Goal: Check status: Check status

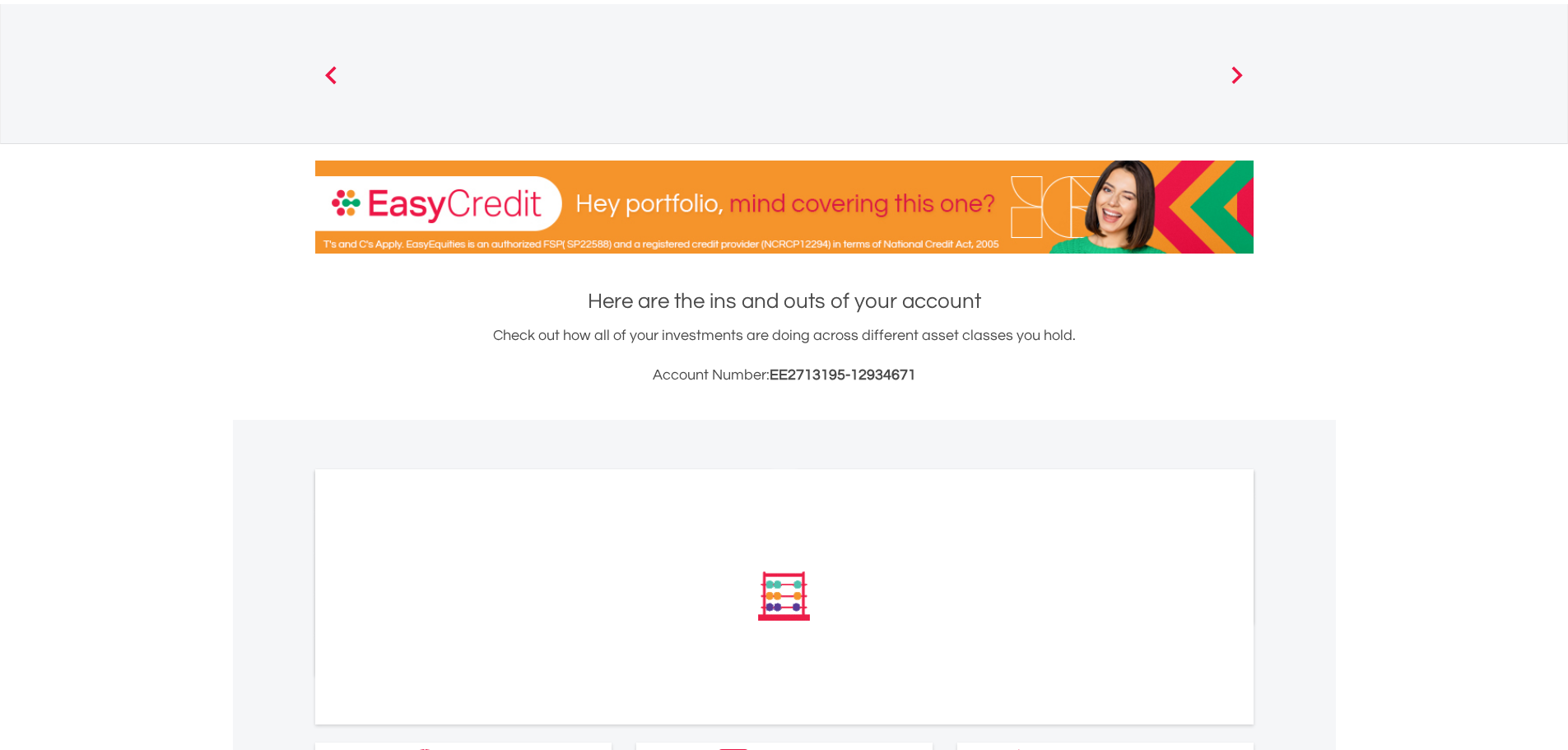
scroll to position [214, 0]
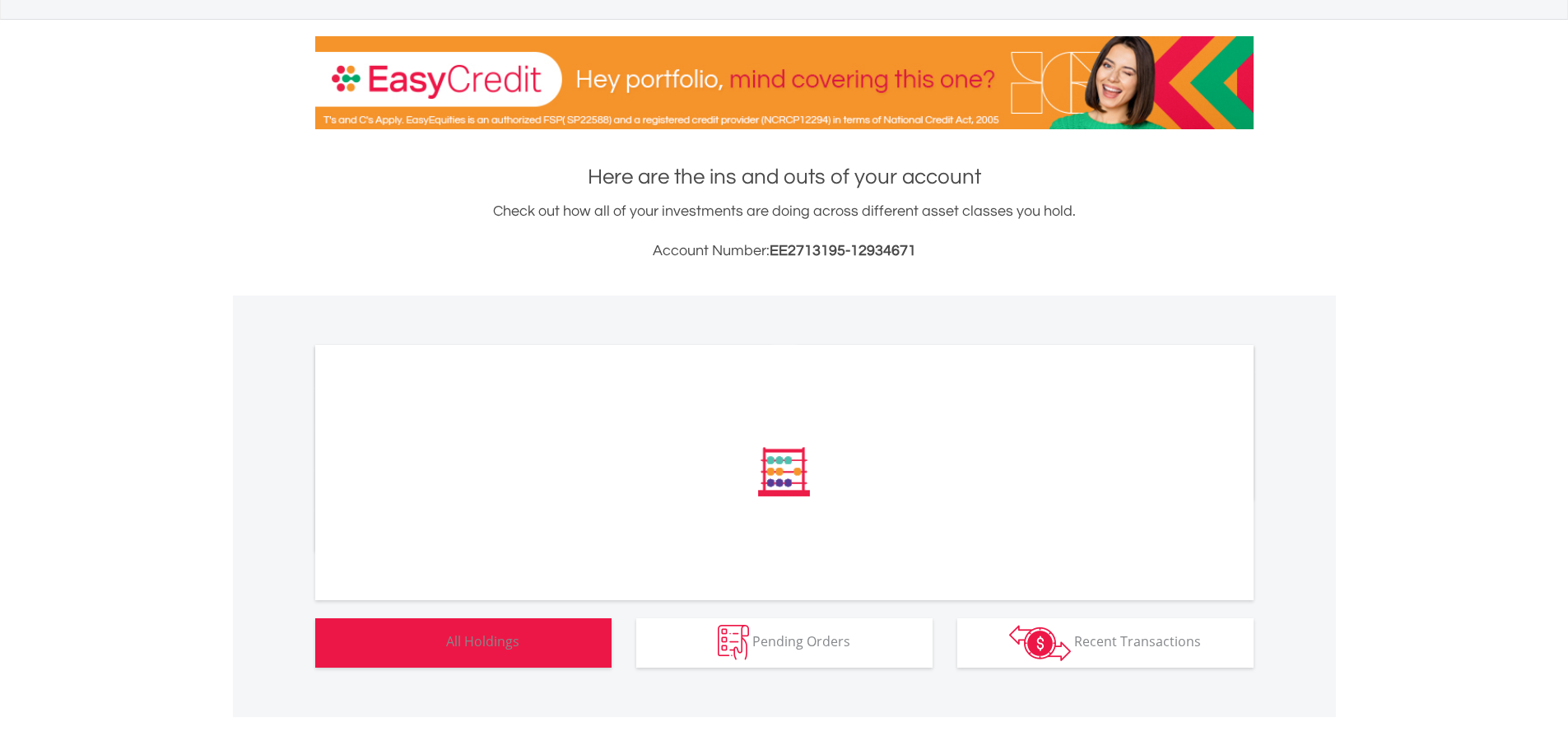
click at [497, 644] on span "All Holdings" at bounding box center [482, 640] width 73 height 18
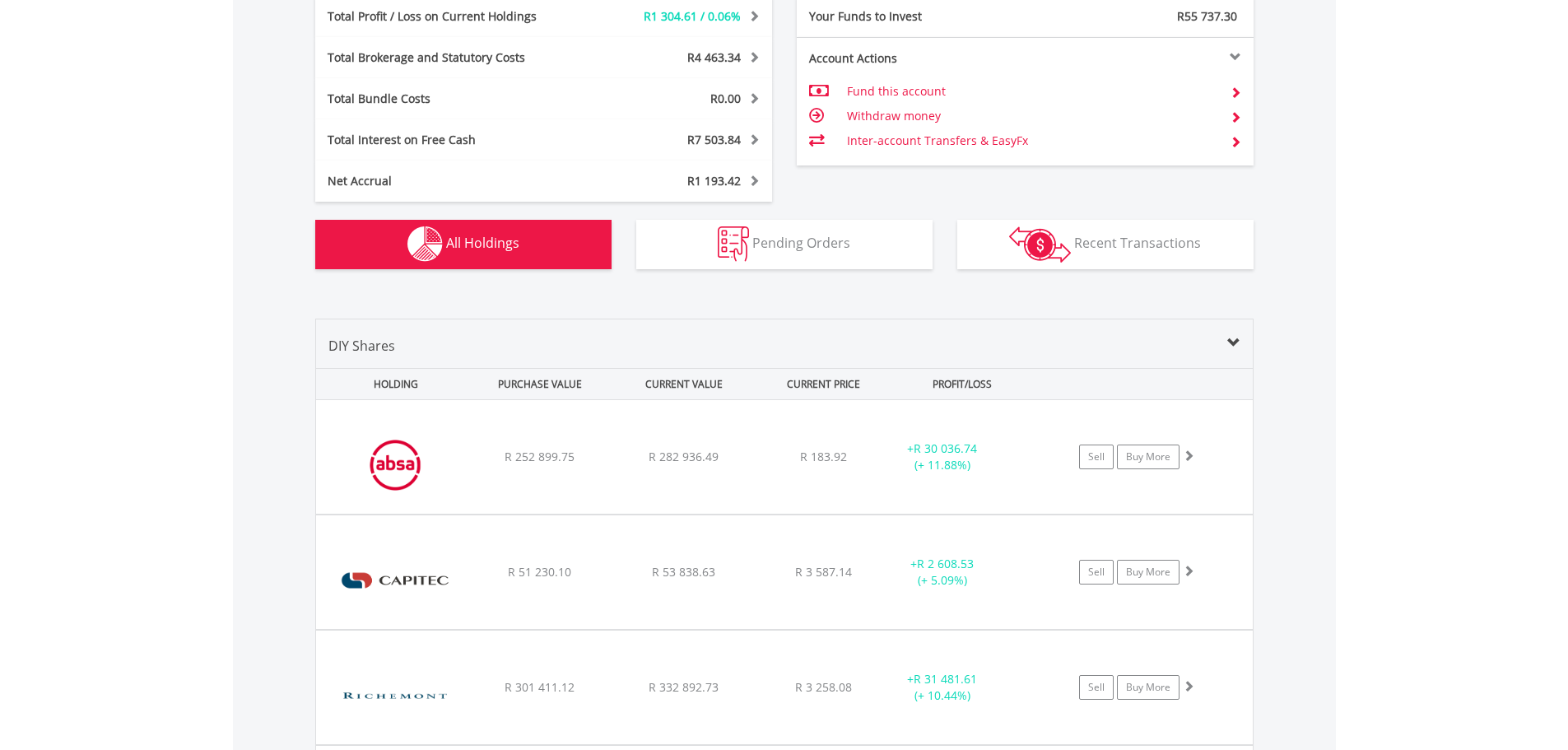
scroll to position [906, 0]
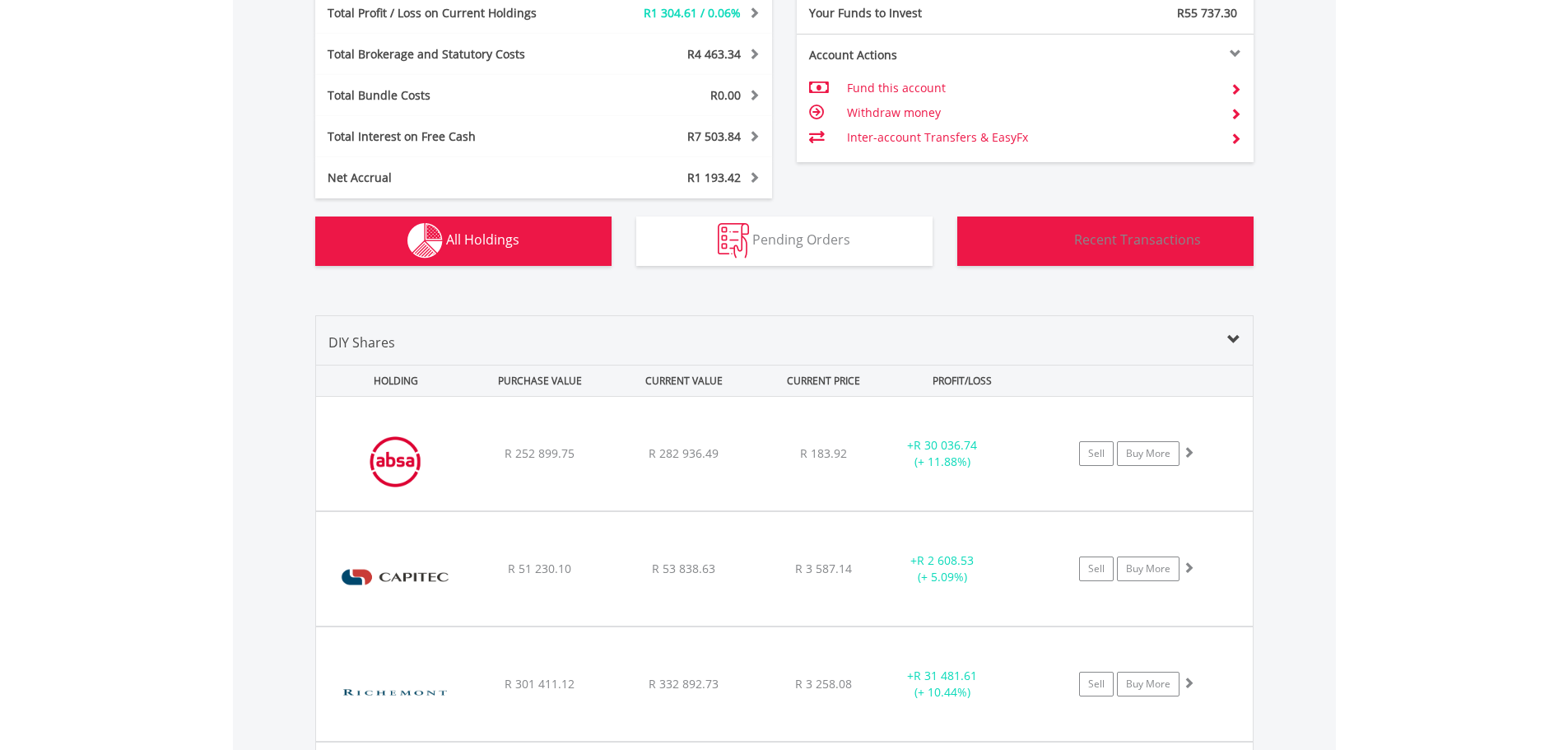
click at [1123, 243] on span "Recent Transactions" at bounding box center [1138, 239] width 127 height 18
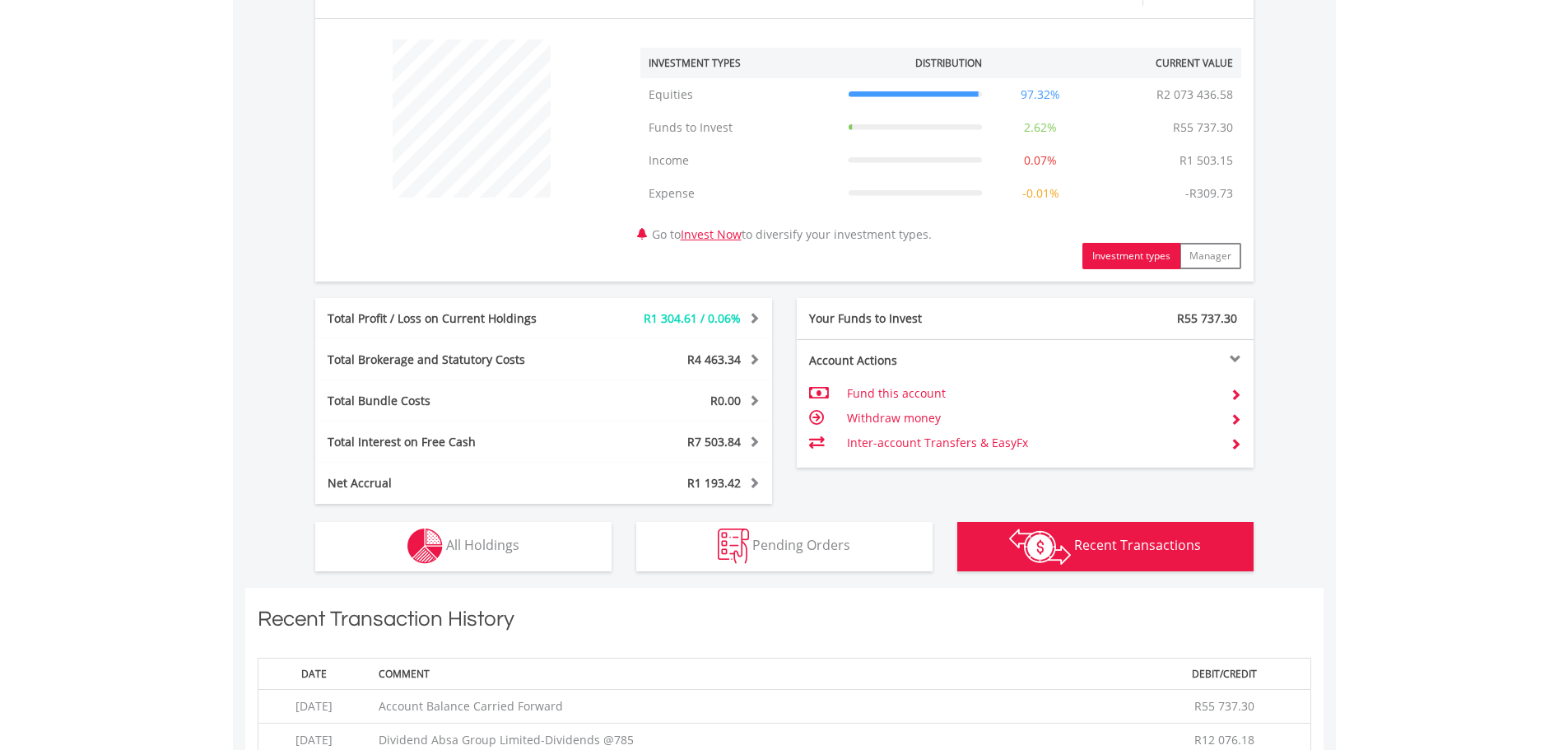
scroll to position [518, 0]
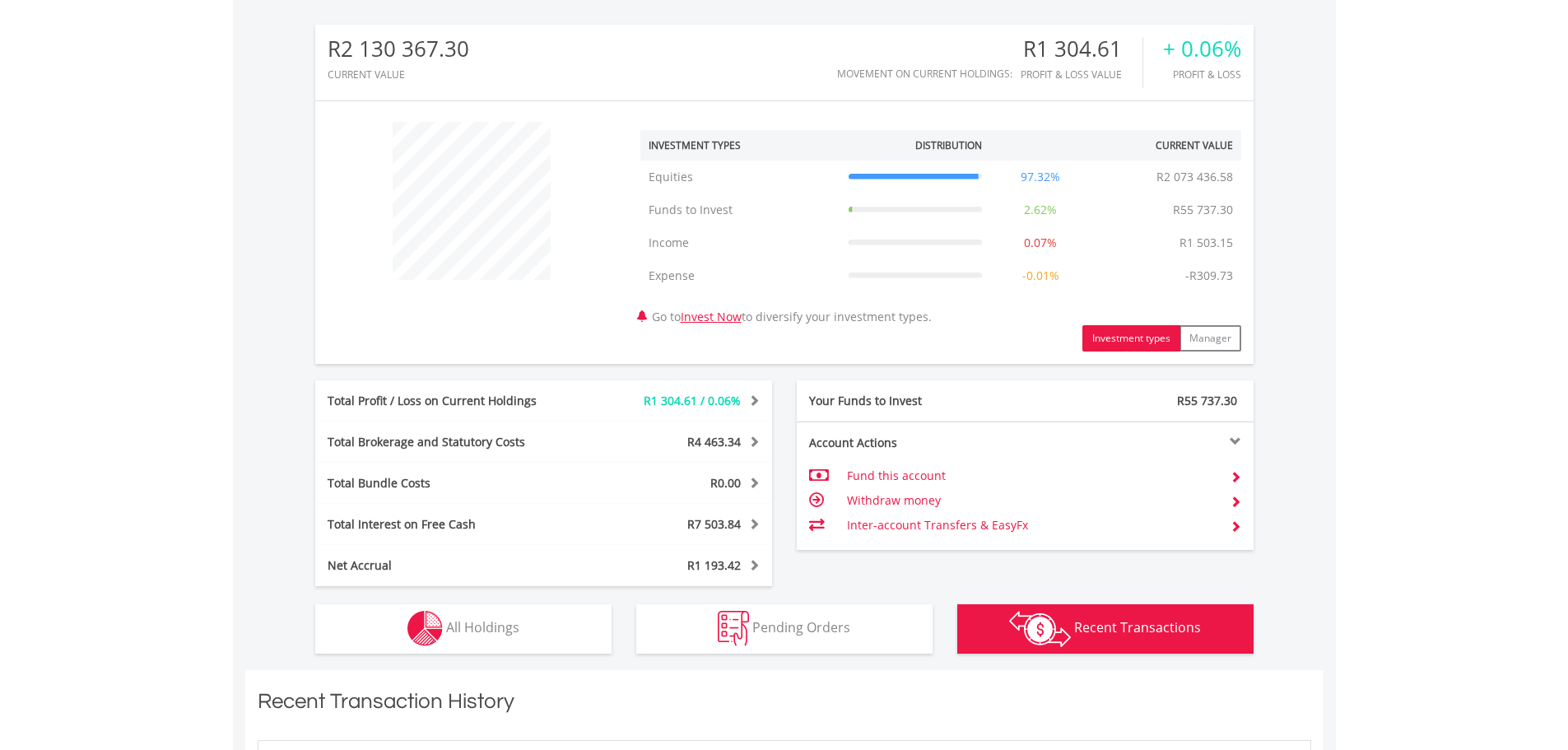
click at [755, 403] on span at bounding box center [752, 400] width 16 height 11
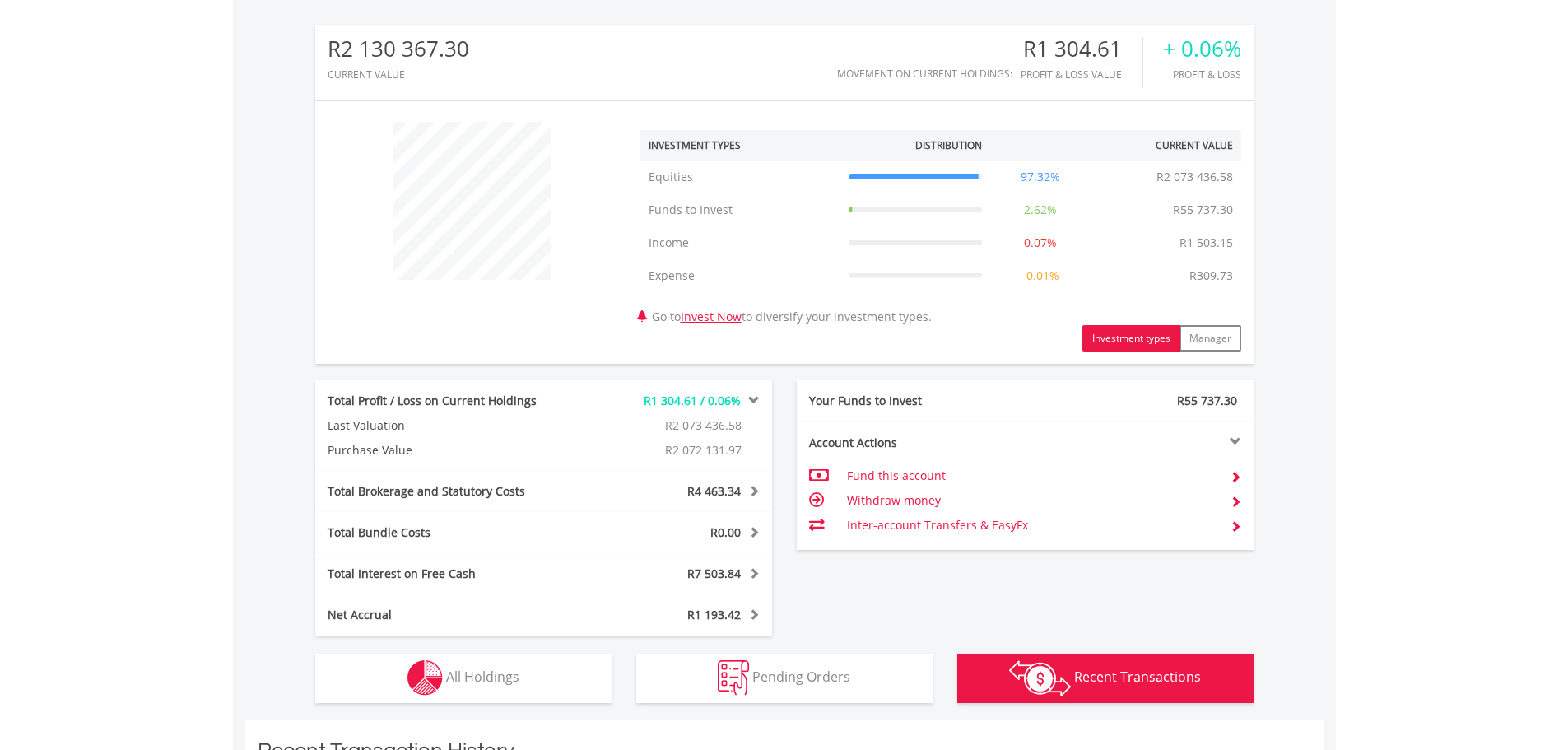
click at [757, 488] on span at bounding box center [752, 490] width 16 height 11
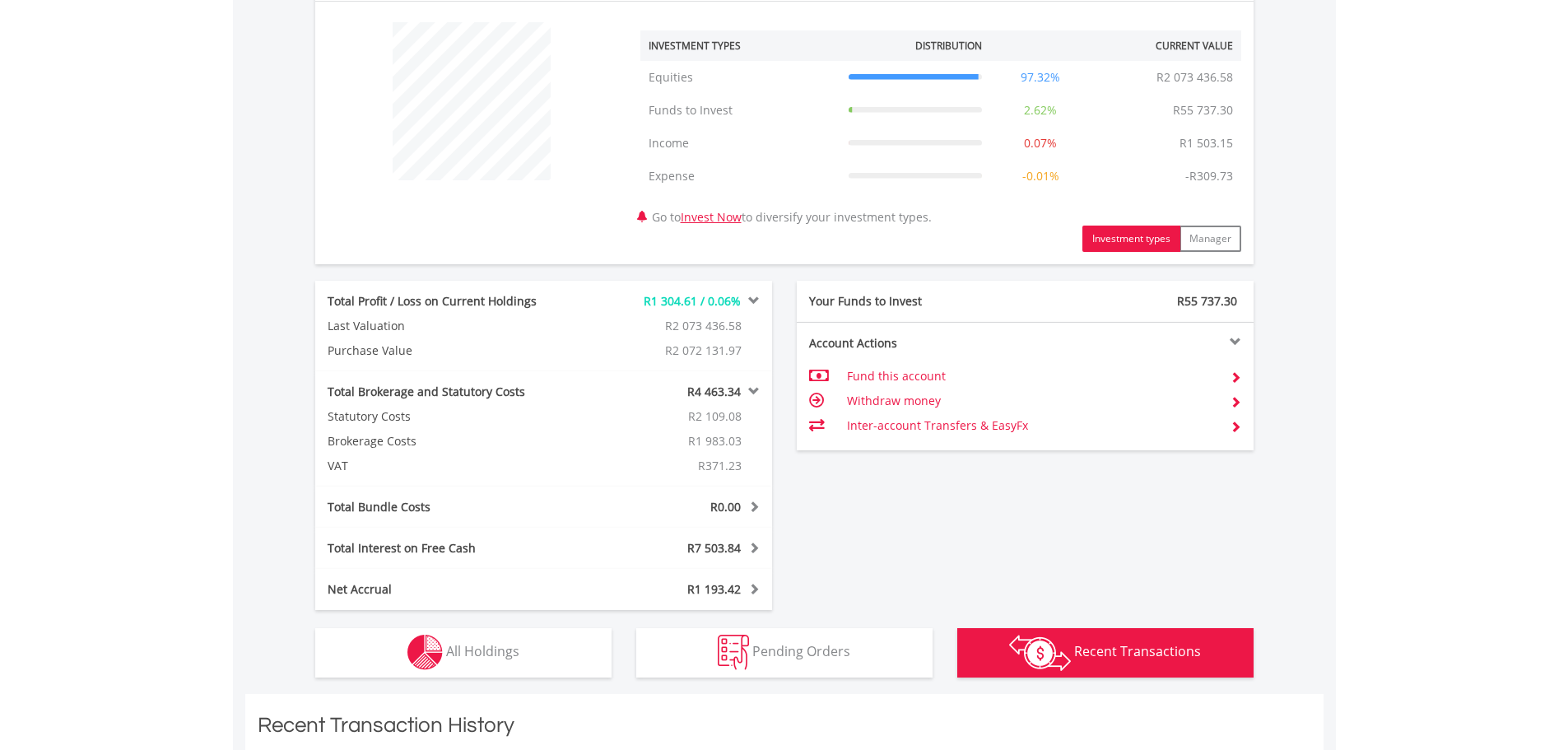
scroll to position [682, 0]
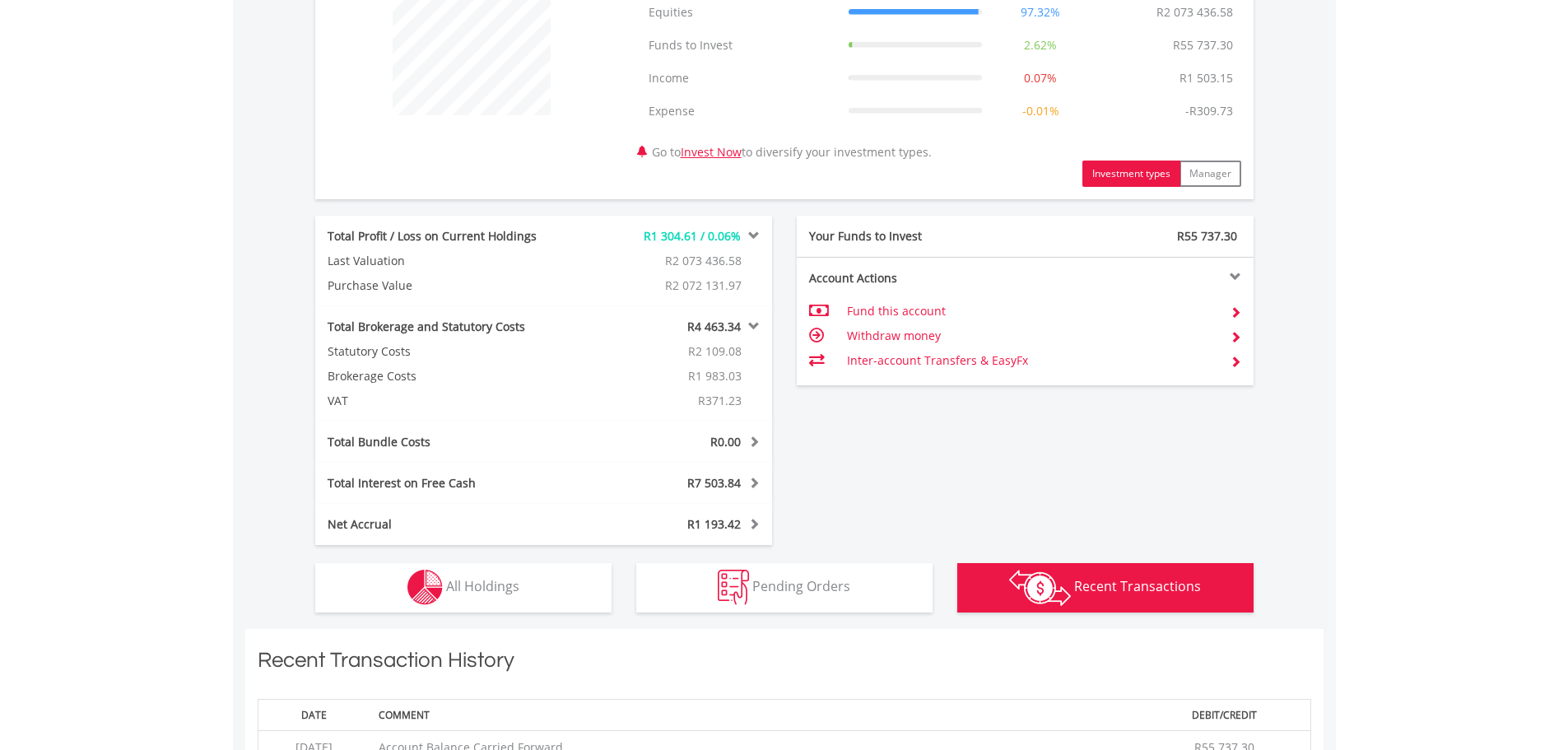
click at [751, 439] on span at bounding box center [752, 441] width 16 height 11
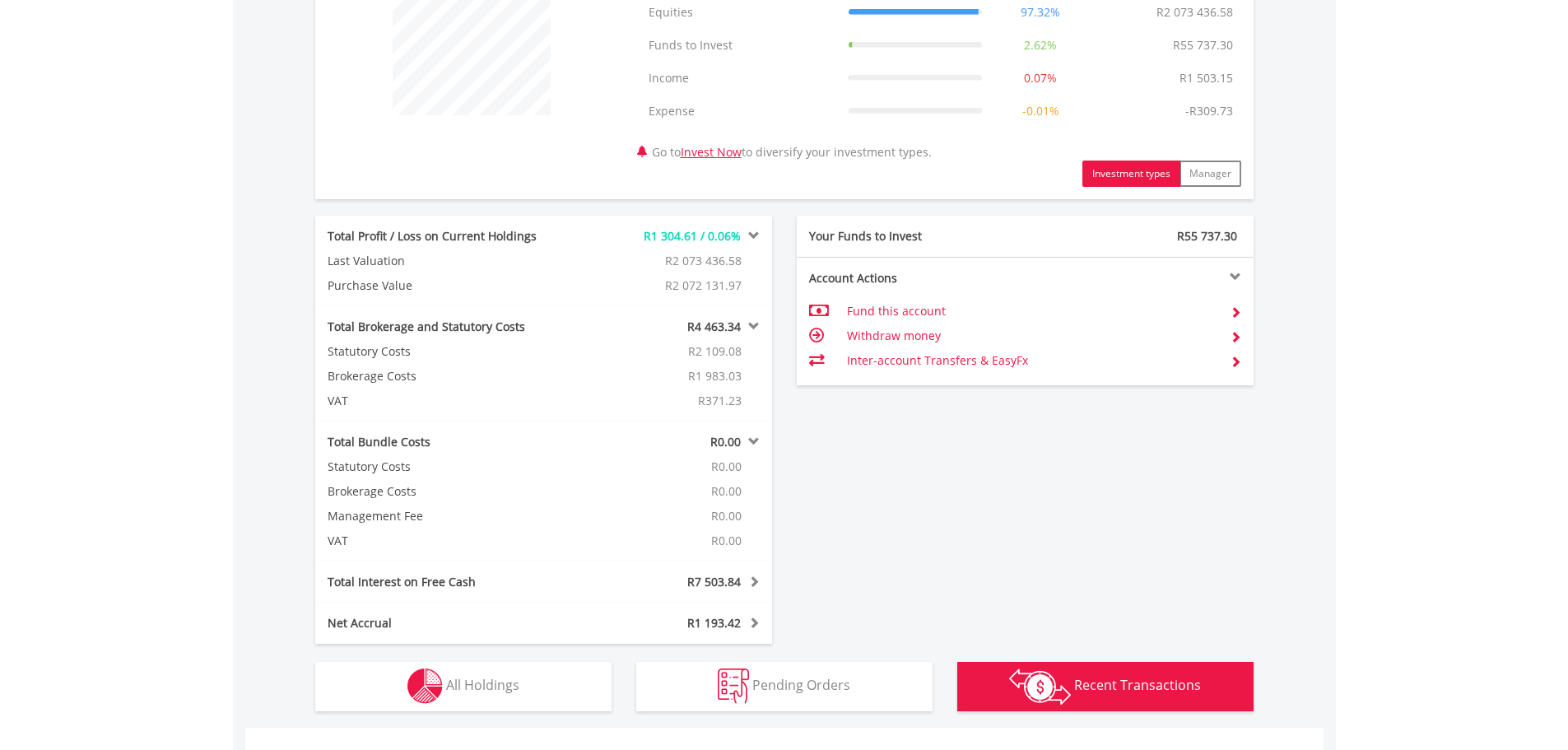
scroll to position [765, 0]
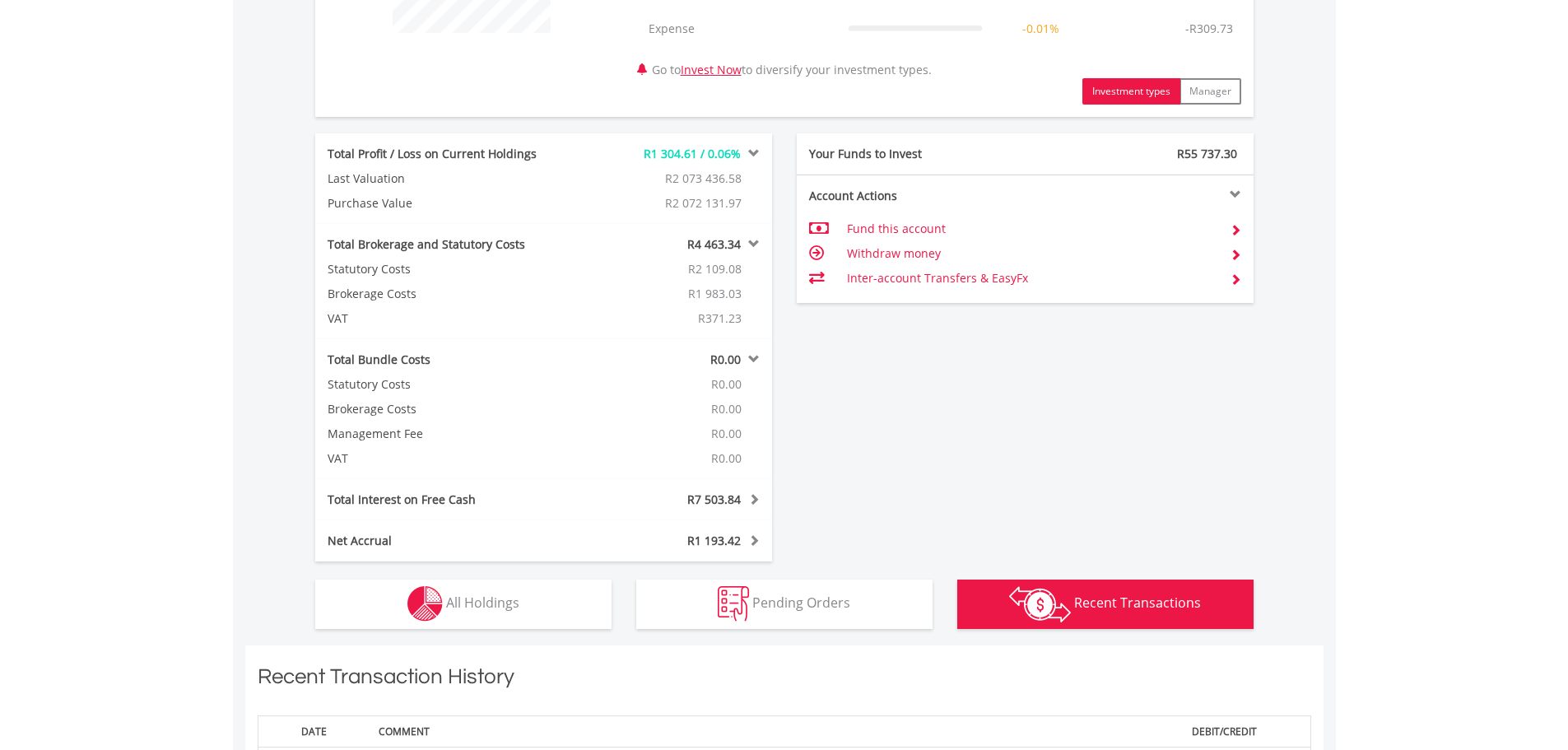
click at [753, 509] on div "Total Interest on Free Cash R7 503.84 Interest Income R9 529.42 Cash Management…" at bounding box center [544, 499] width 457 height 41
click at [754, 499] on span at bounding box center [752, 498] width 16 height 11
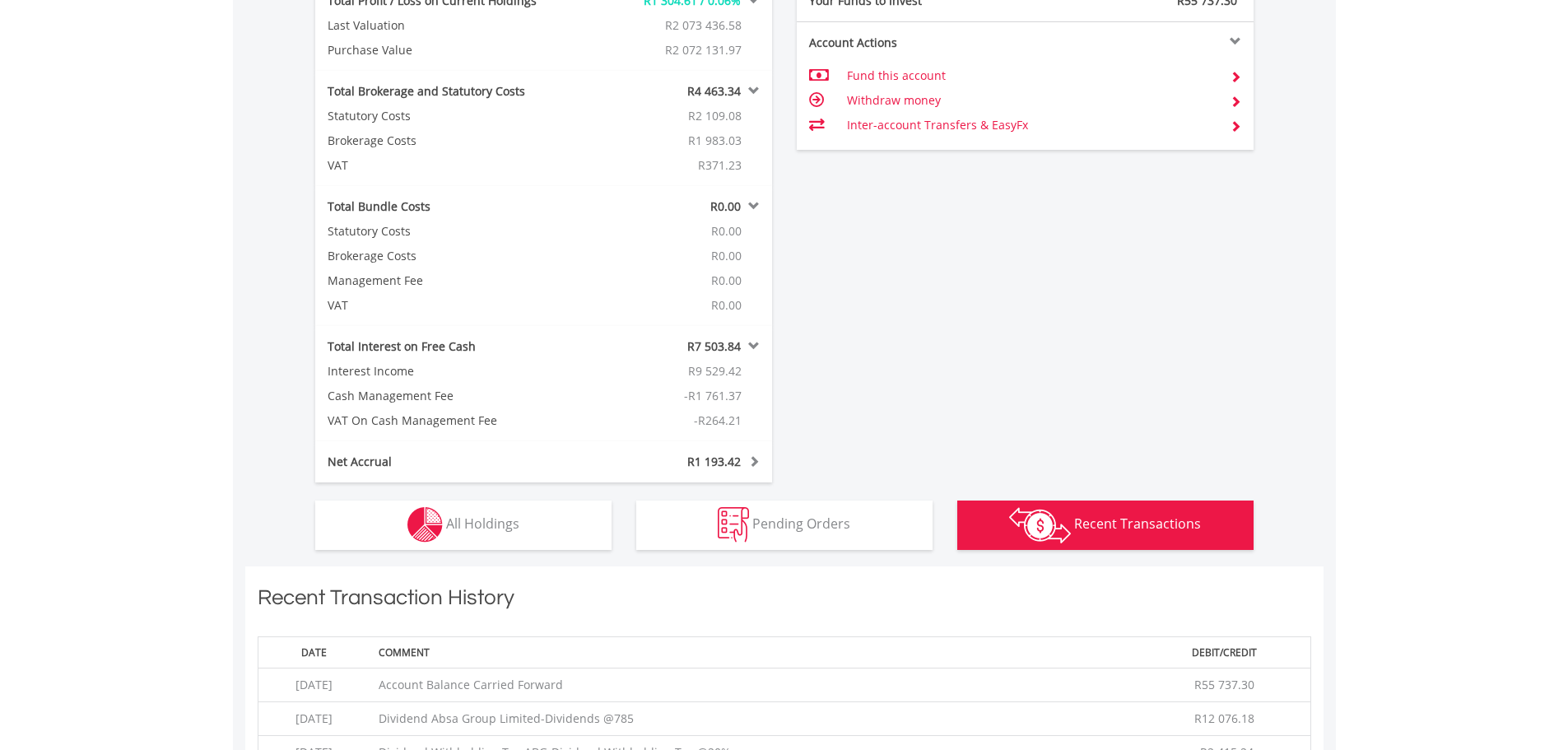
scroll to position [929, 0]
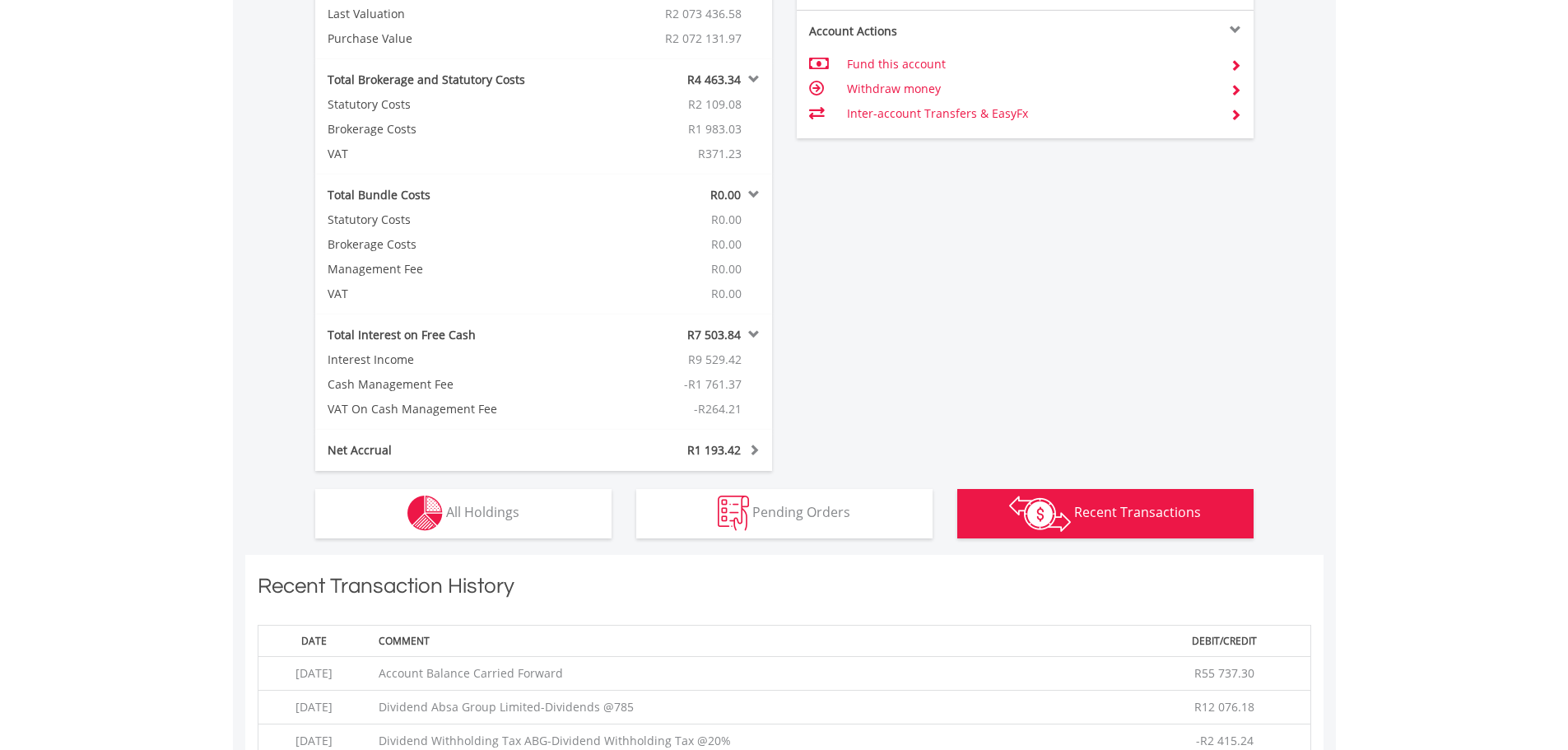
click at [751, 447] on span at bounding box center [752, 448] width 16 height 11
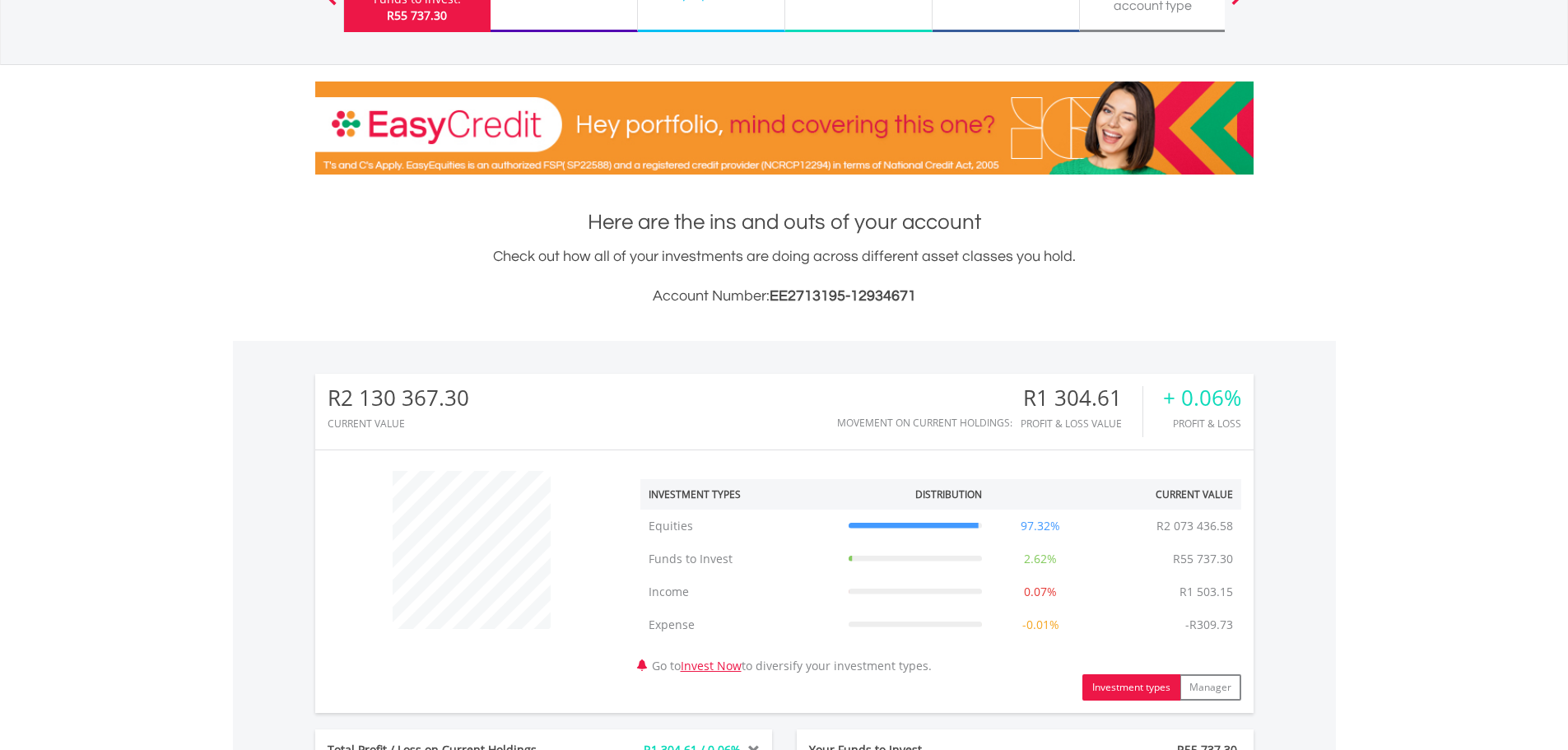
scroll to position [0, 0]
